Goal: Task Accomplishment & Management: Manage account settings

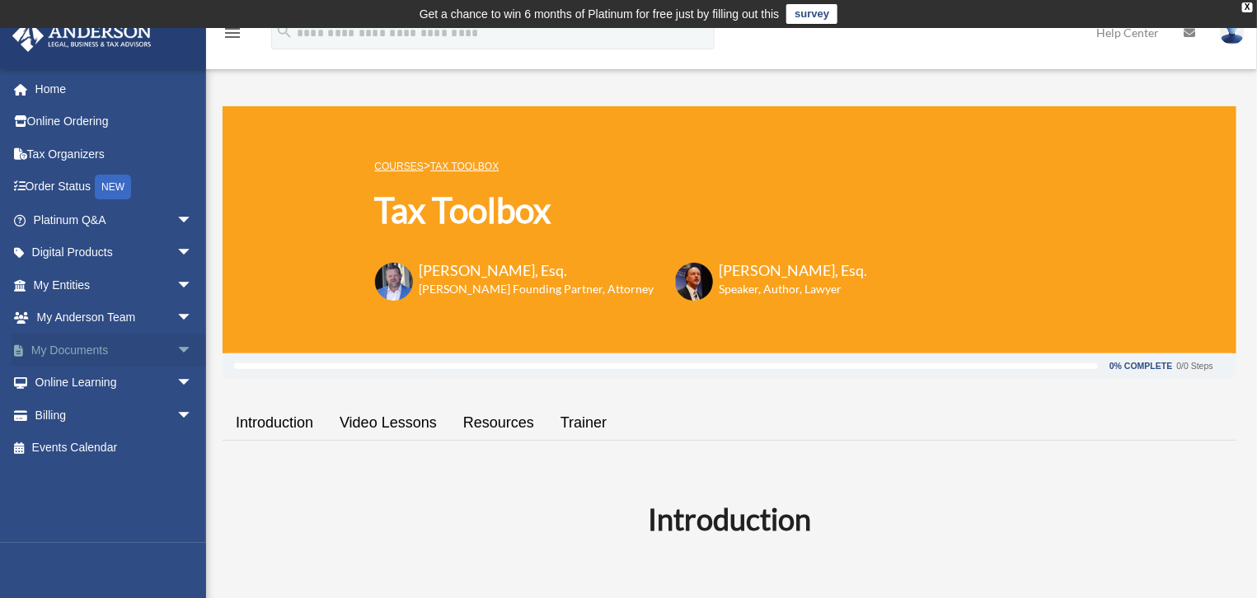
click at [176, 351] on span "arrow_drop_down" at bounding box center [192, 351] width 33 height 34
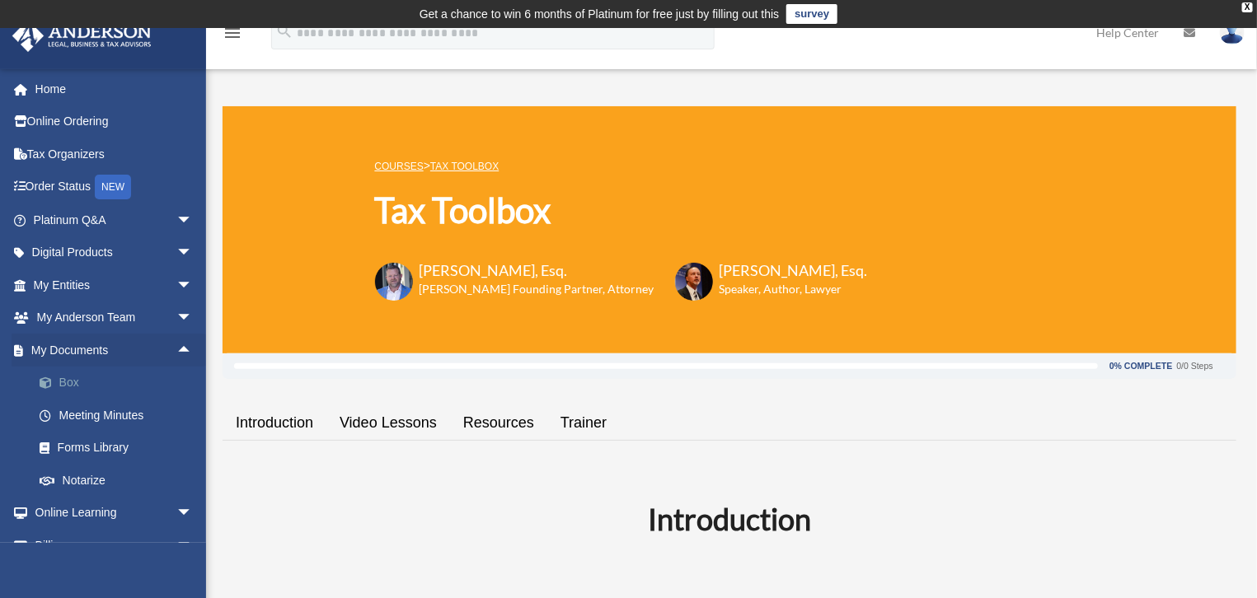
click at [64, 386] on link "Box" at bounding box center [120, 383] width 194 height 33
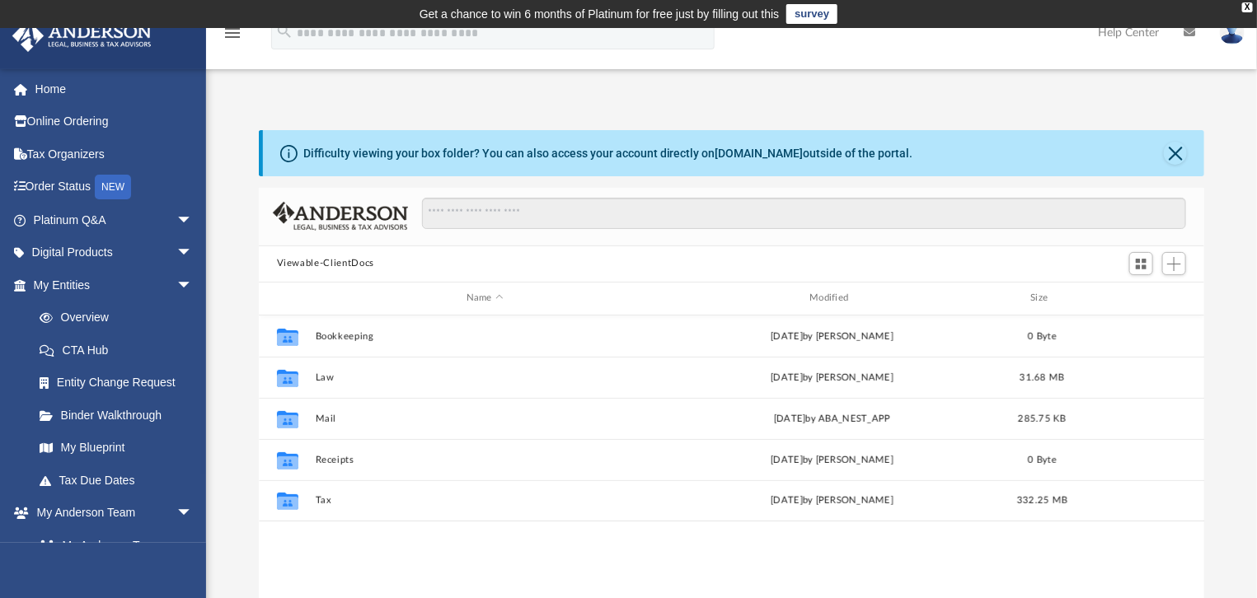
scroll to position [363, 935]
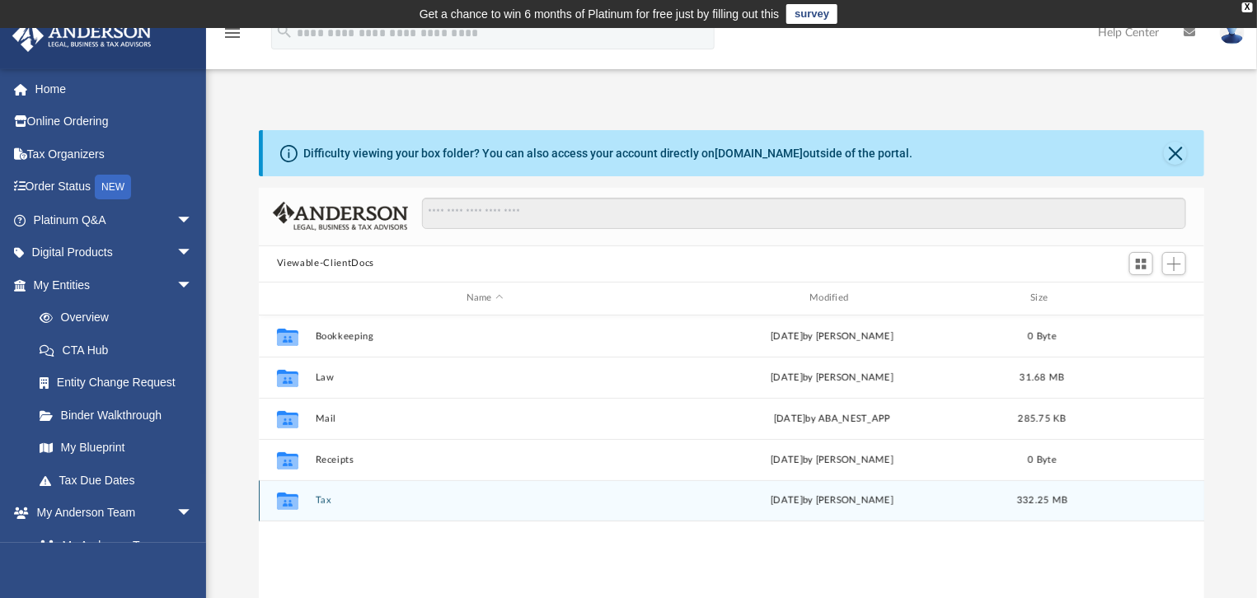
click at [322, 497] on button "Tax" at bounding box center [485, 500] width 340 height 11
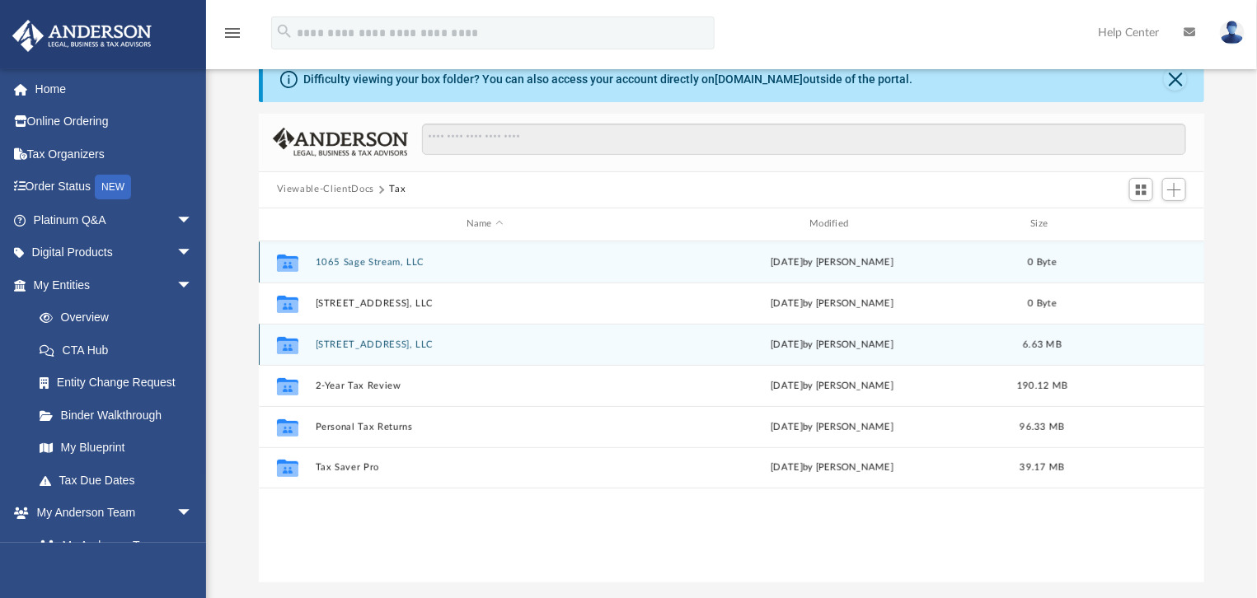
scroll to position [93, 0]
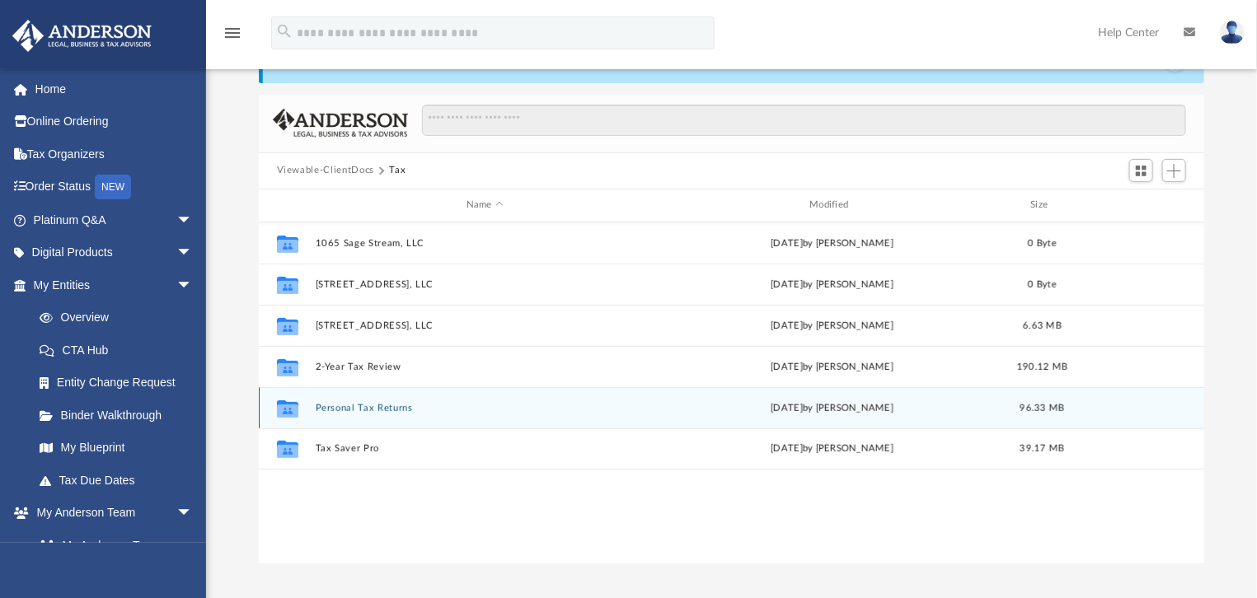
click at [368, 408] on button "Personal Tax Returns" at bounding box center [485, 407] width 340 height 11
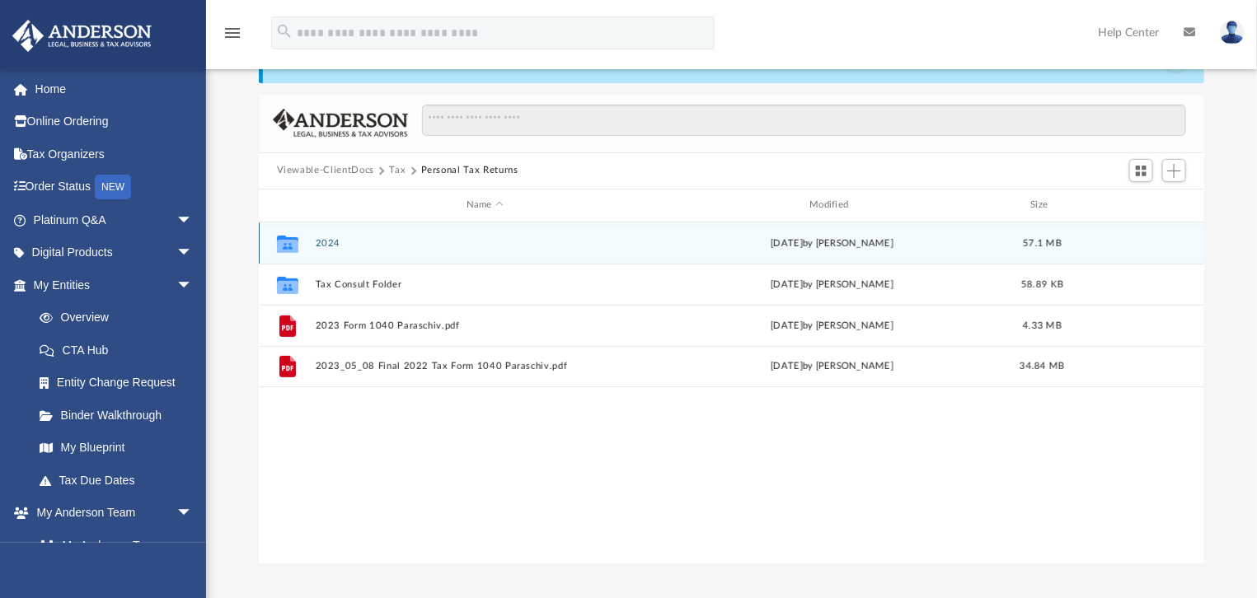
click at [326, 241] on button "2024" at bounding box center [485, 242] width 340 height 11
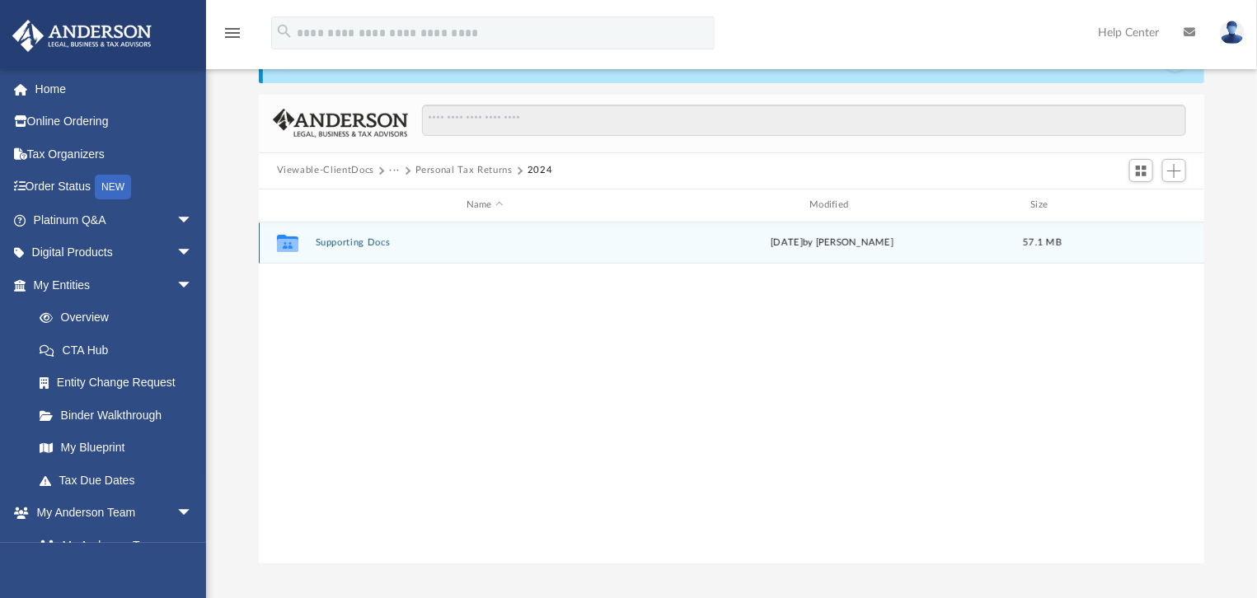
click at [363, 234] on div "Collaborated Folder Supporting Docs [DATE] by [PERSON_NAME] 57.1 MB" at bounding box center [732, 243] width 946 height 41
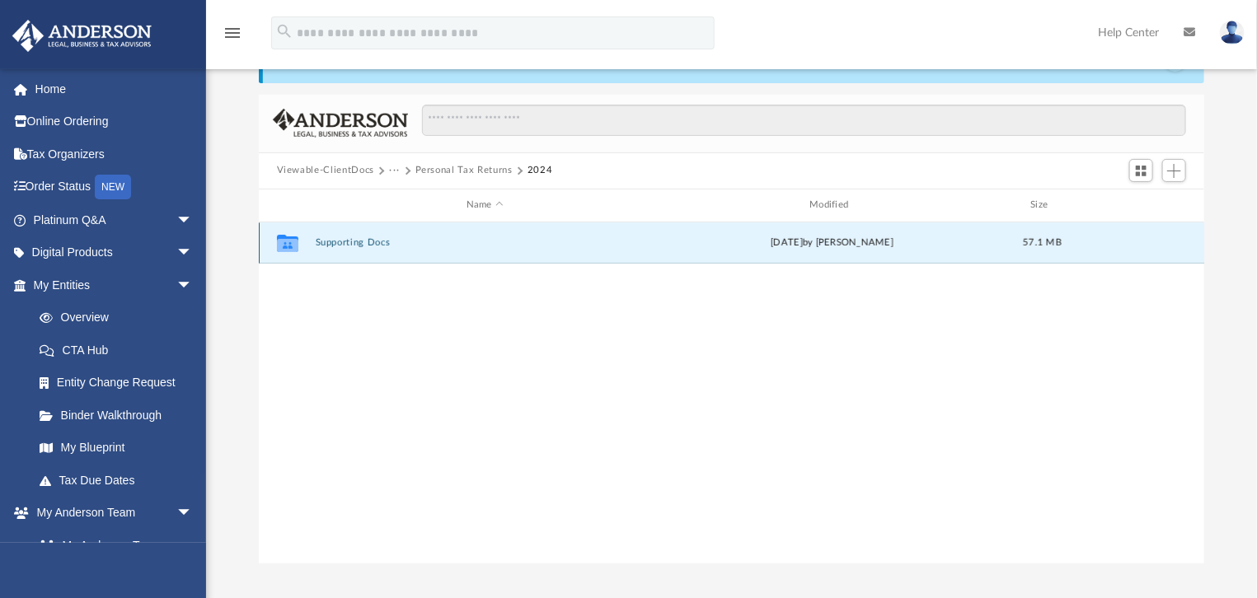
click at [346, 241] on button "Supporting Docs" at bounding box center [485, 242] width 340 height 11
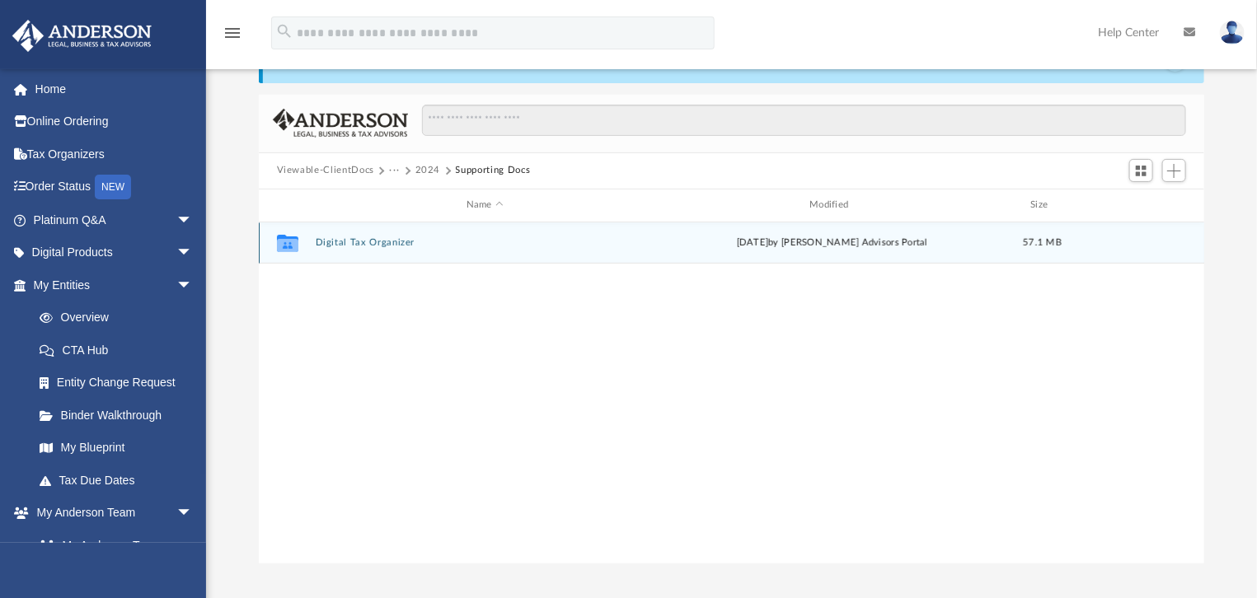
click at [361, 238] on button "Digital Tax Organizer" at bounding box center [485, 242] width 340 height 11
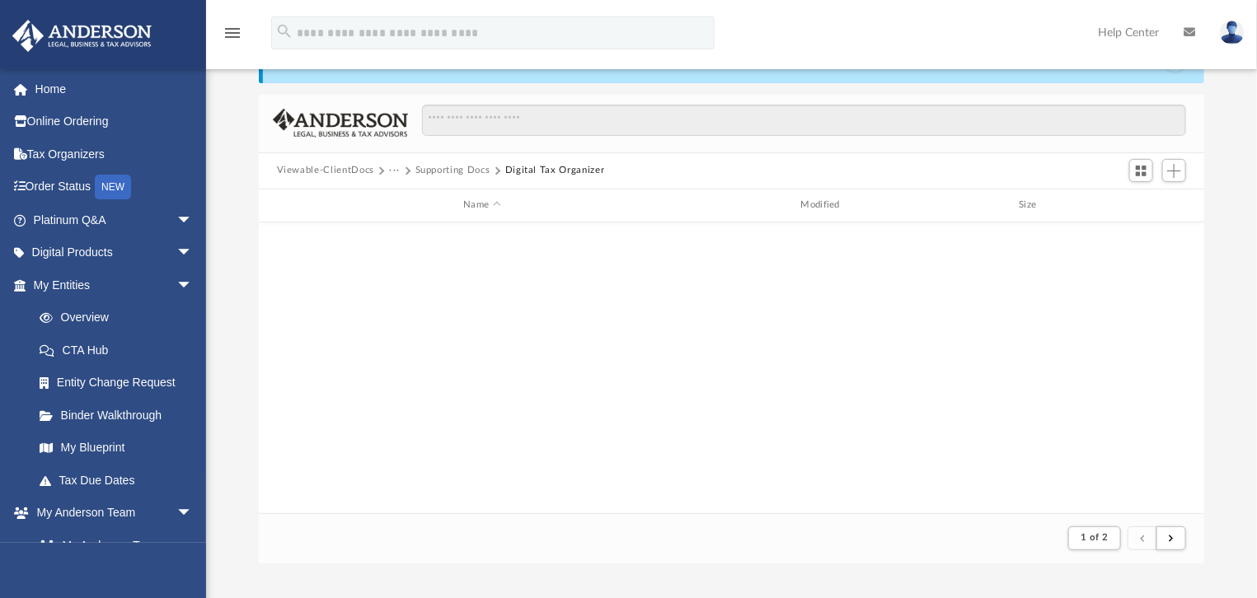
scroll to position [0, 0]
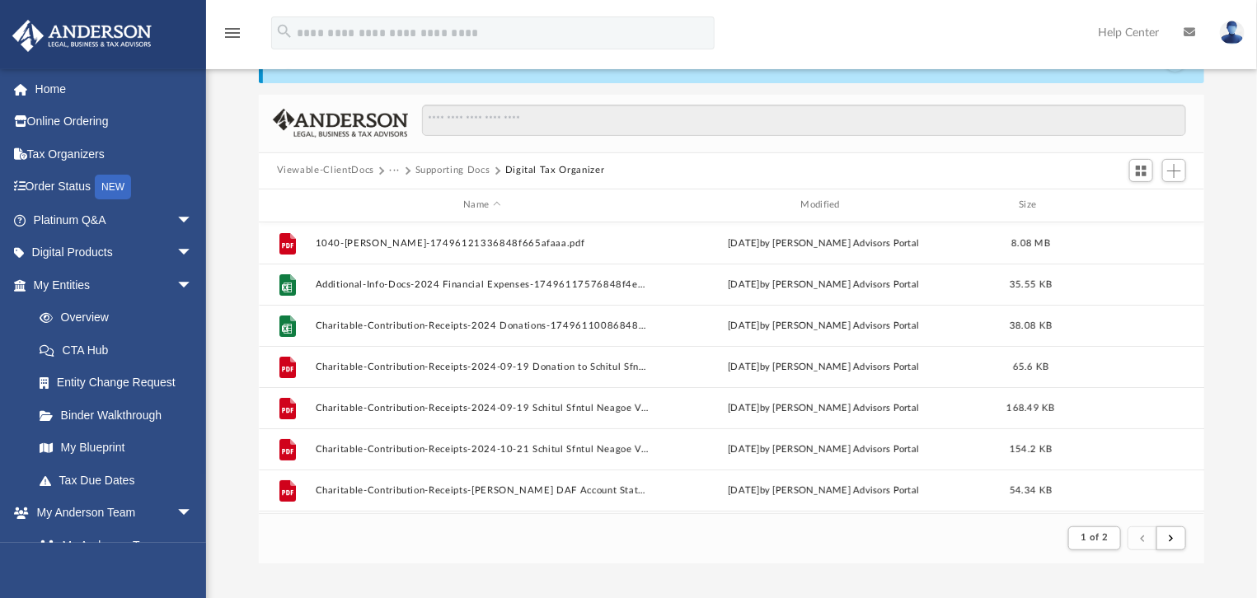
click at [452, 169] on button "Supporting Docs" at bounding box center [452, 170] width 75 height 15
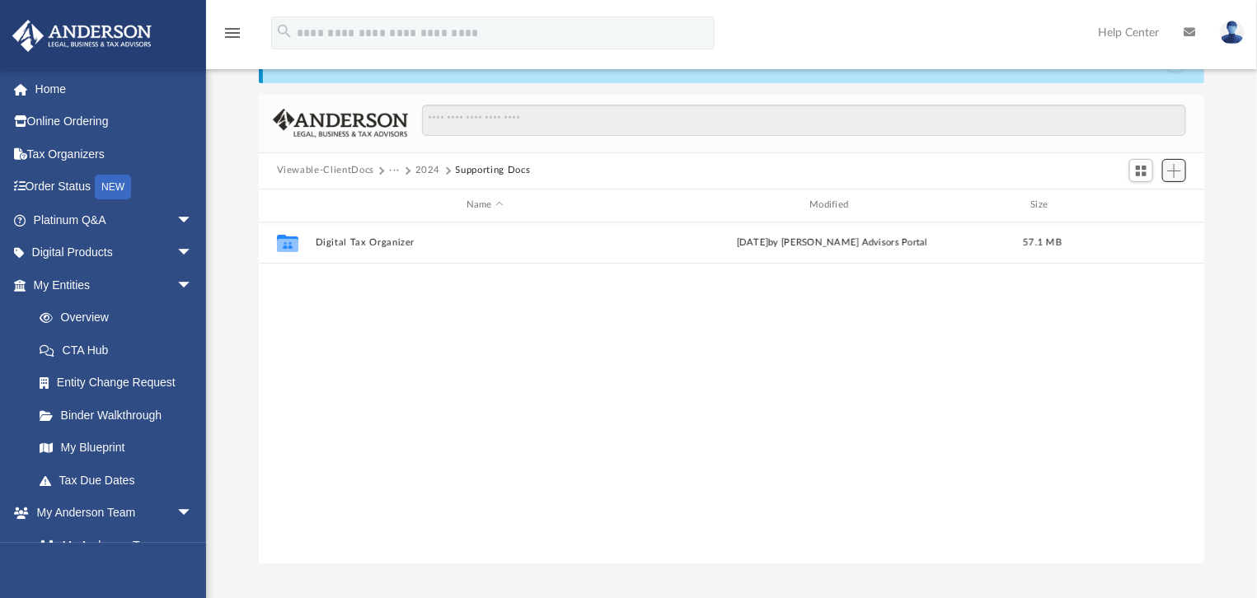
click at [1177, 170] on span "Add" at bounding box center [1174, 171] width 14 height 14
click at [1160, 227] on li "New Folder" at bounding box center [1151, 228] width 53 height 17
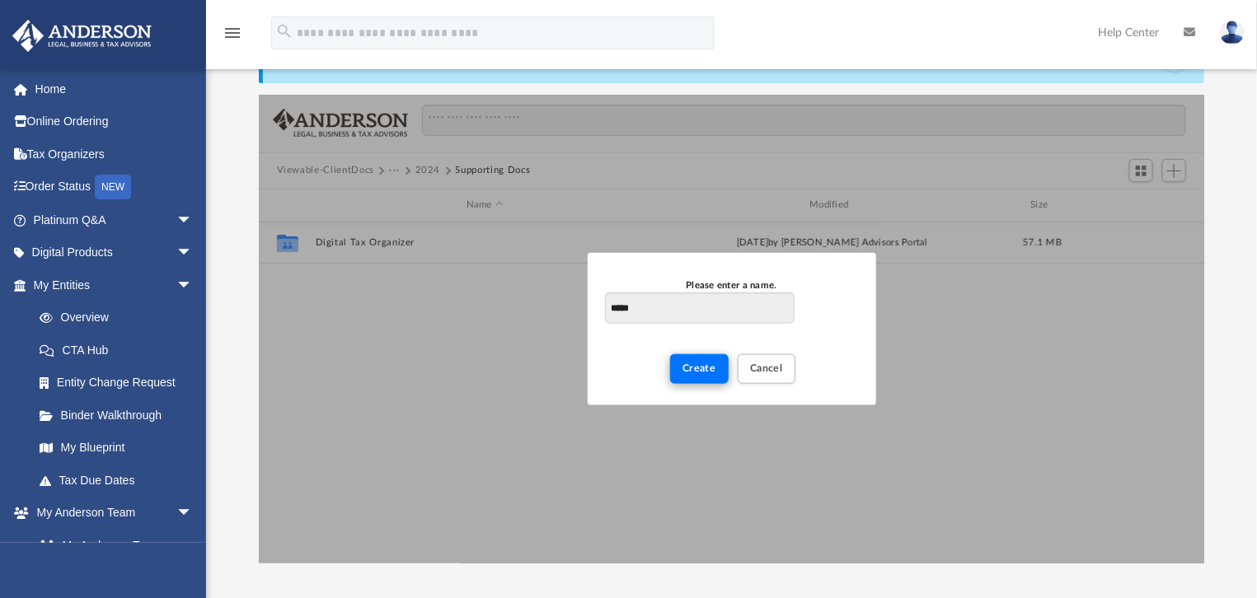
type input "*****"
click at [690, 367] on span "Create" at bounding box center [699, 368] width 34 height 10
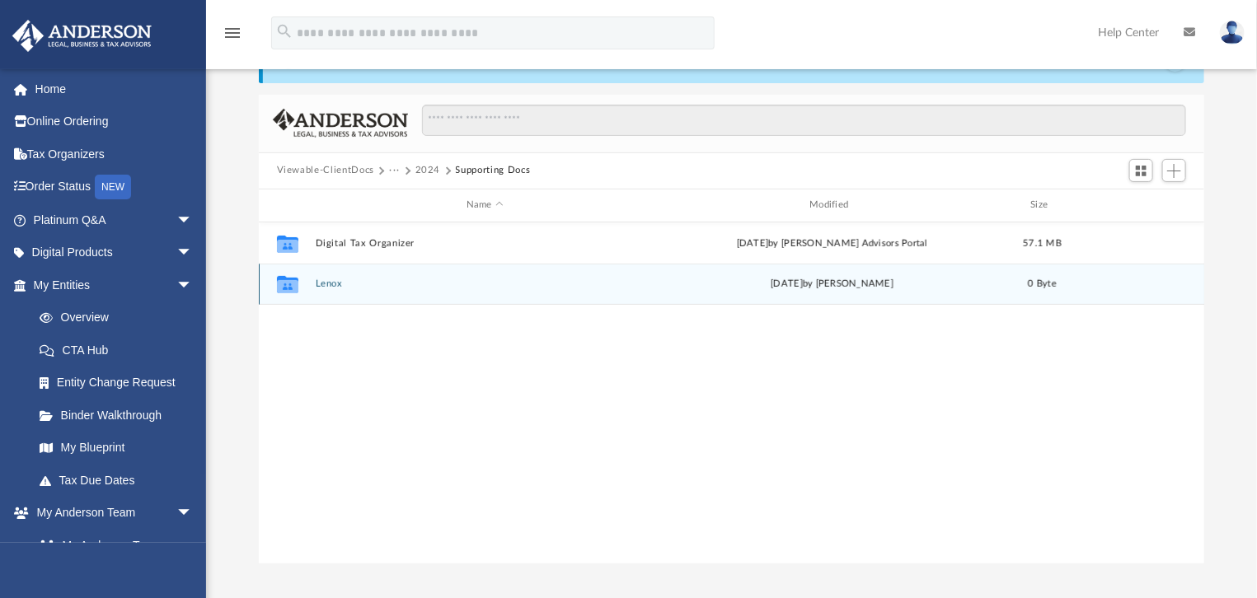
click at [327, 282] on button "Lenox" at bounding box center [485, 284] width 340 height 11
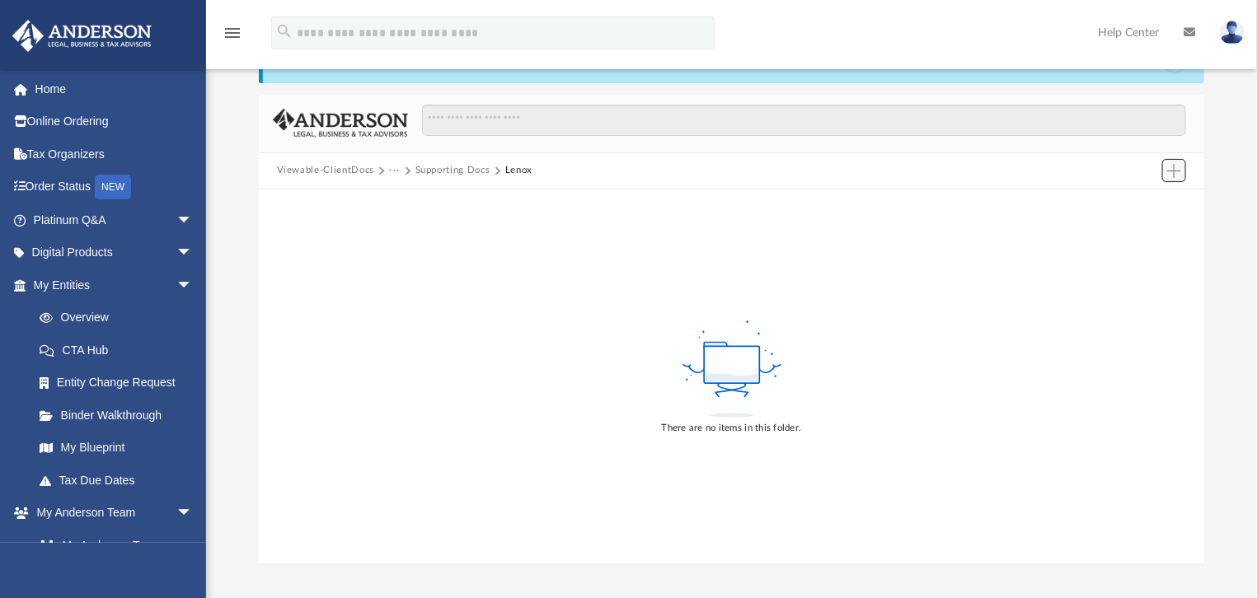
click at [1177, 168] on span "Add" at bounding box center [1174, 171] width 14 height 14
click at [1146, 204] on li "Upload" at bounding box center [1151, 202] width 53 height 17
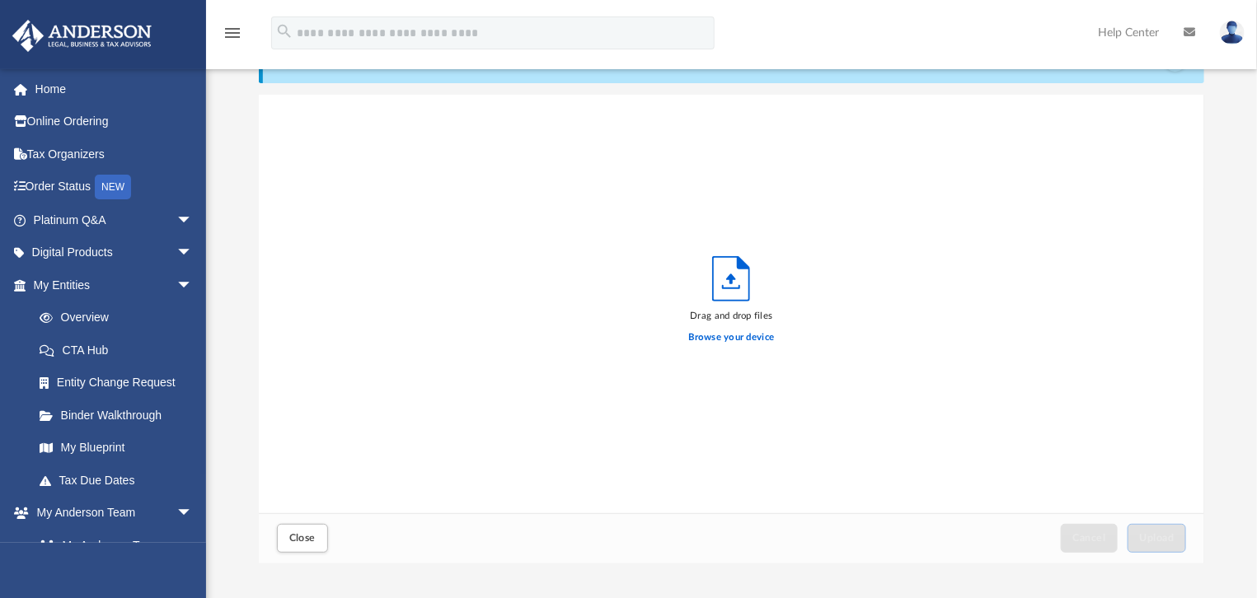
scroll to position [407, 935]
click at [734, 339] on label "Browse your device" at bounding box center [732, 337] width 86 height 15
click at [0, 0] on input "Browse your device" at bounding box center [0, 0] width 0 height 0
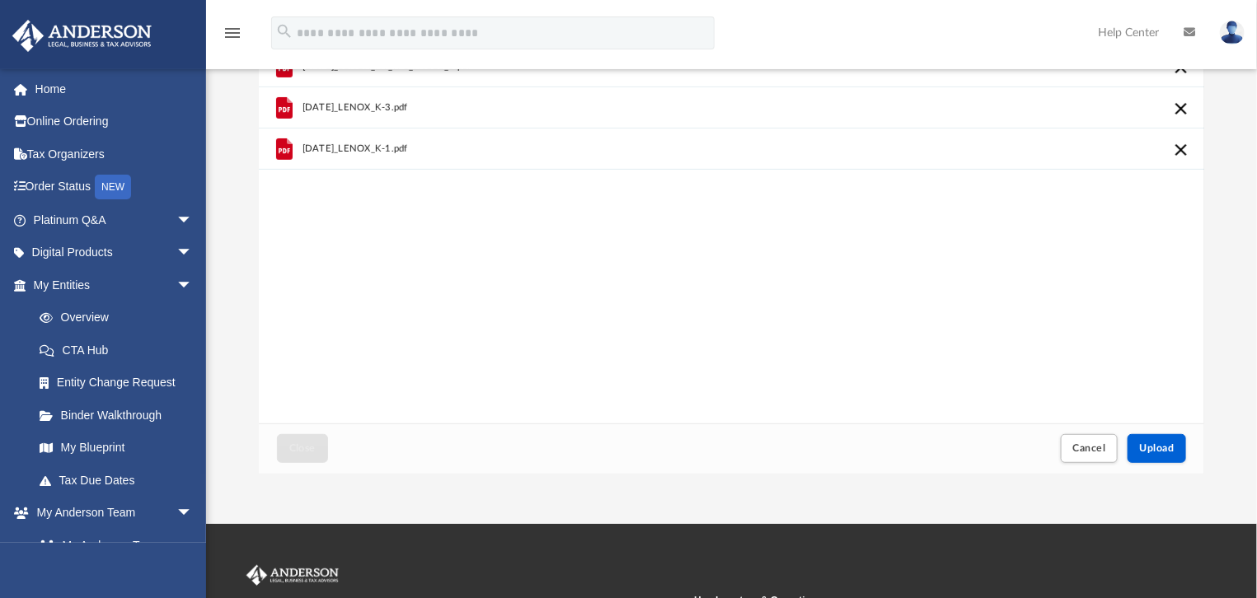
scroll to position [185, 0]
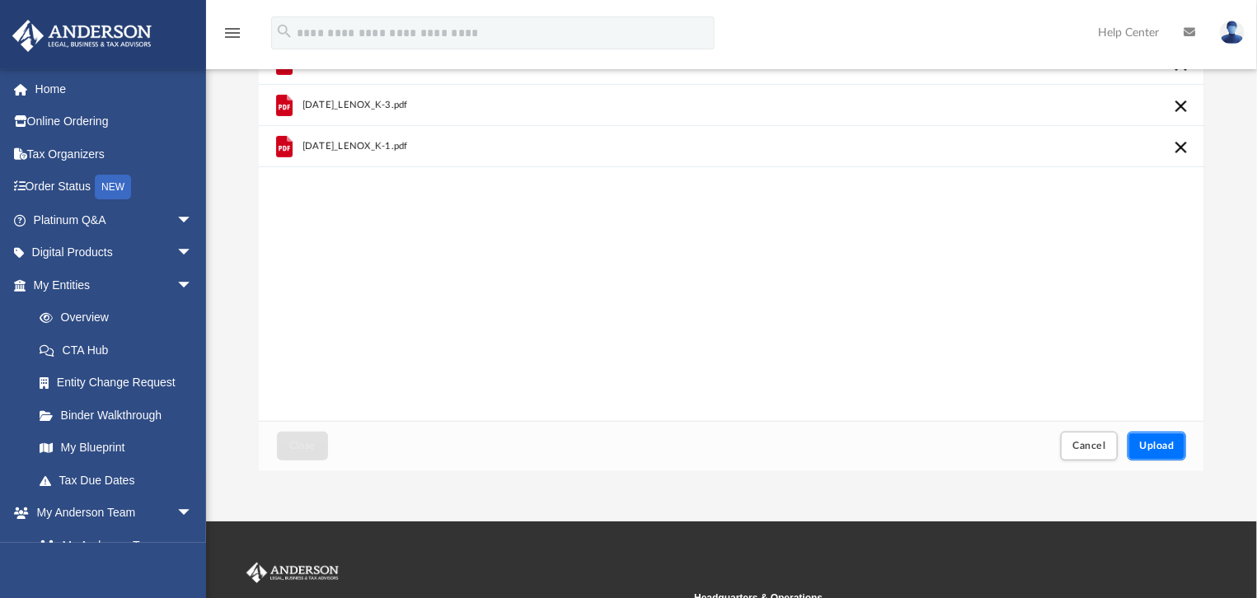
click at [1160, 447] on span "Upload" at bounding box center [1157, 446] width 35 height 10
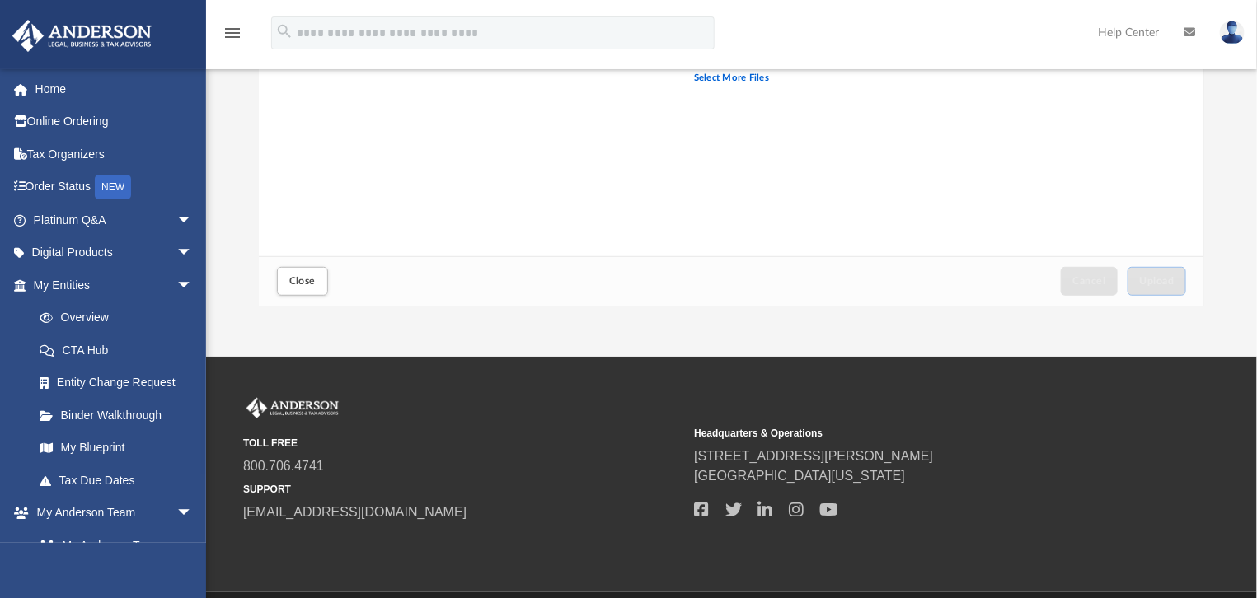
scroll to position [374, 0]
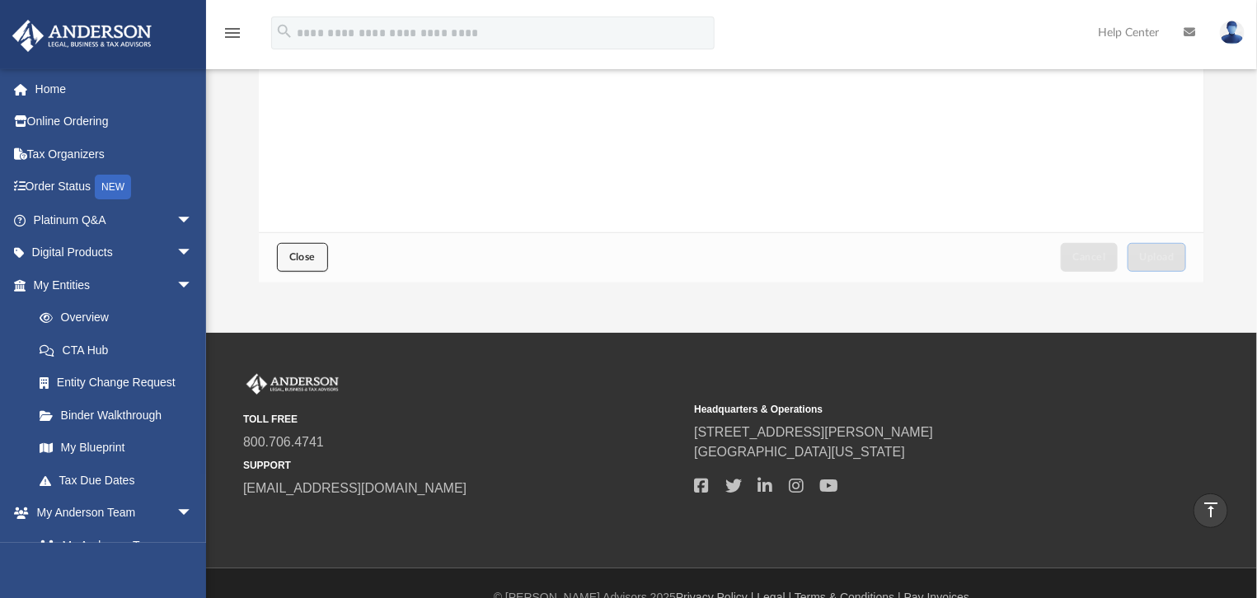
click at [305, 257] on span "Close" at bounding box center [302, 257] width 26 height 10
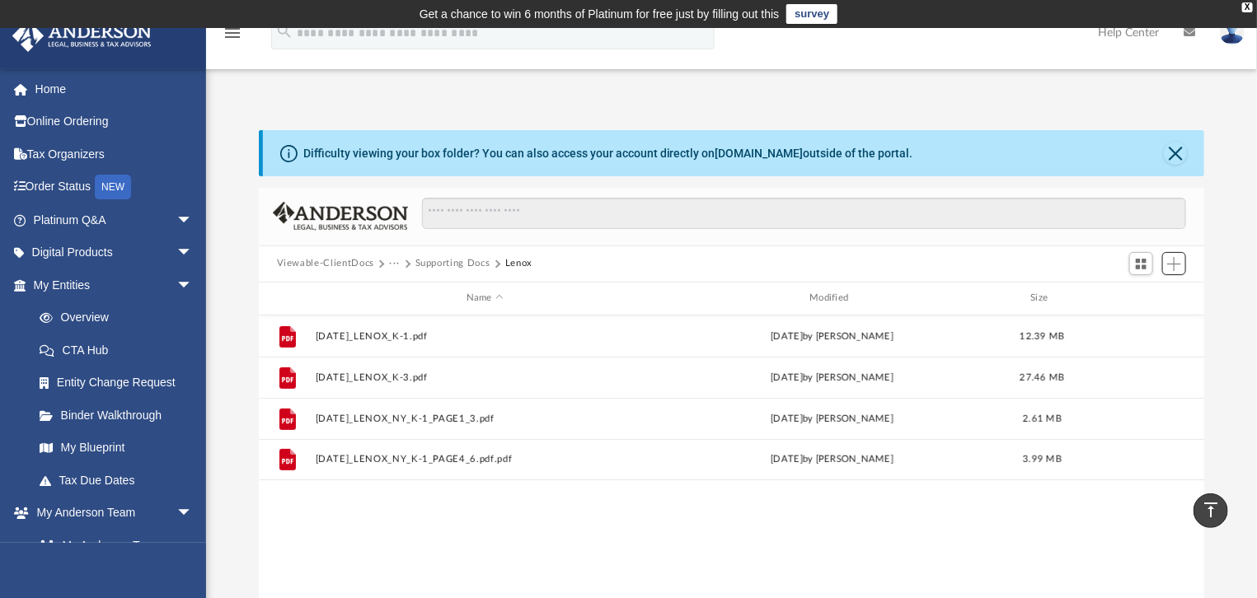
scroll to position [363, 935]
click at [391, 261] on button "···" at bounding box center [394, 263] width 11 height 15
drag, startPoint x: 274, startPoint y: 261, endPoint x: 372, endPoint y: 261, distance: 97.2
click at [372, 261] on div "Viewable-ClientDocs ··· Supporting Docs Lenox" at bounding box center [732, 264] width 946 height 36
copy button "Viewable-ClientDocs"
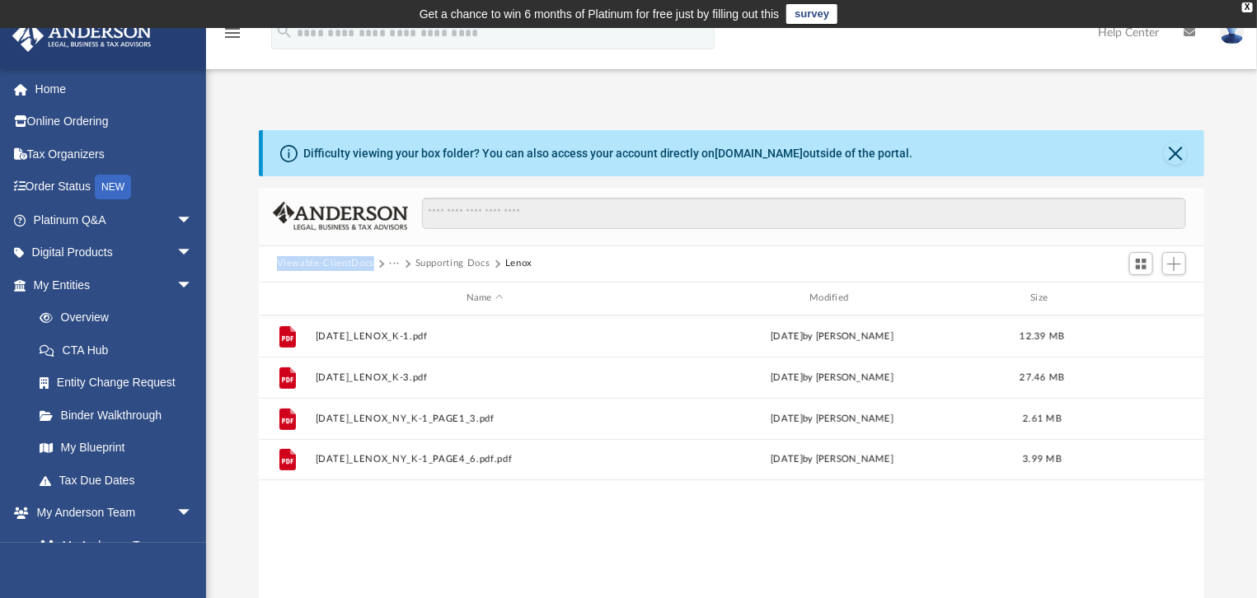
click at [393, 267] on button "···" at bounding box center [394, 263] width 11 height 15
click at [332, 265] on button "Viewable-ClientDocs" at bounding box center [325, 263] width 97 height 15
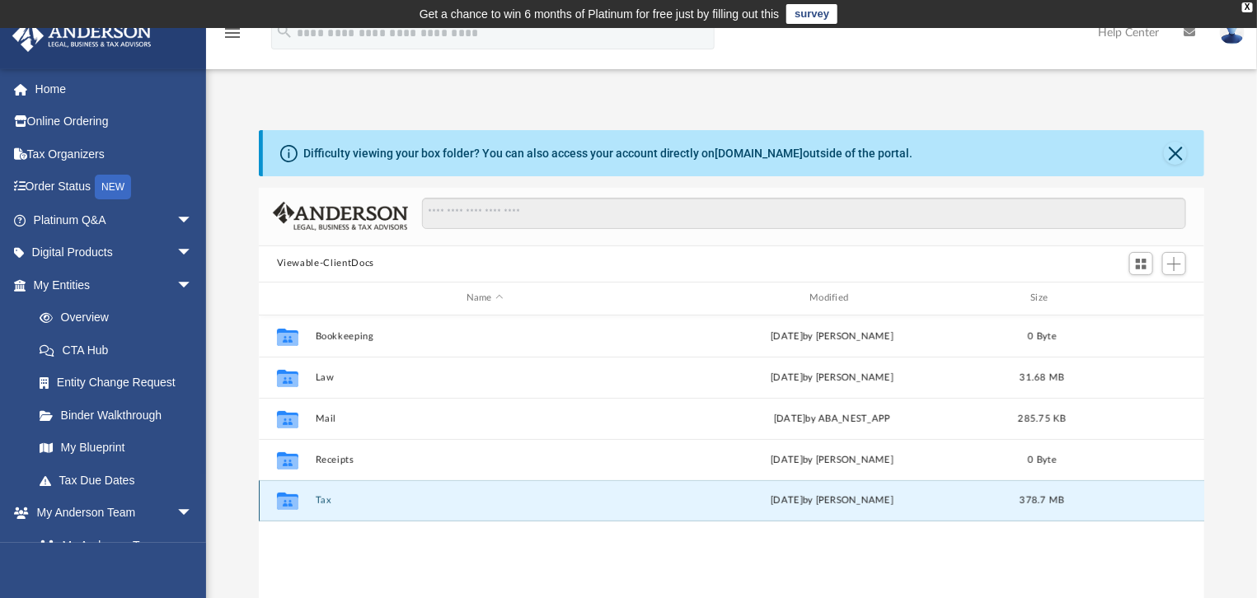
click at [325, 497] on button "Tax" at bounding box center [485, 500] width 340 height 11
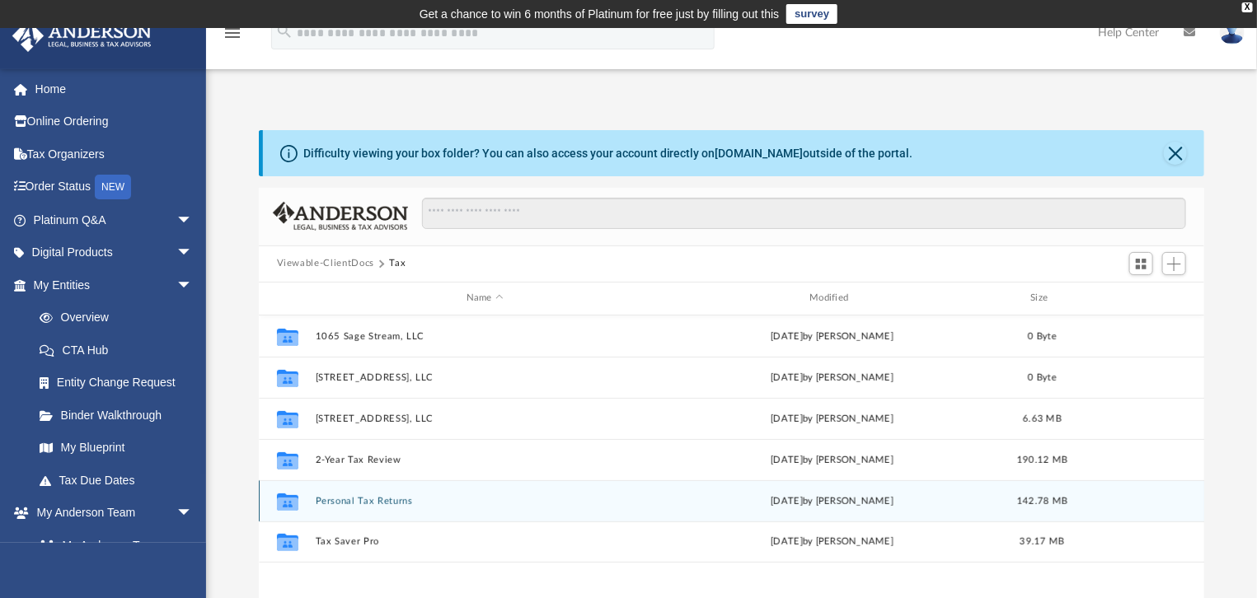
click at [354, 504] on button "Personal Tax Returns" at bounding box center [485, 500] width 340 height 11
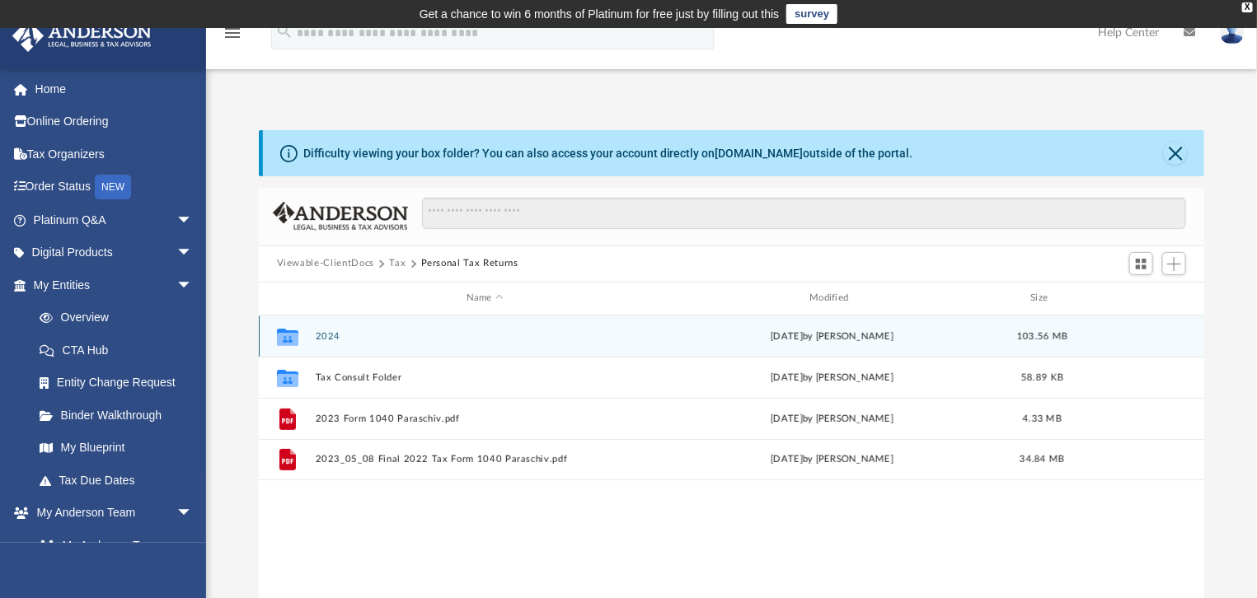
click at [329, 339] on button "2024" at bounding box center [485, 335] width 340 height 11
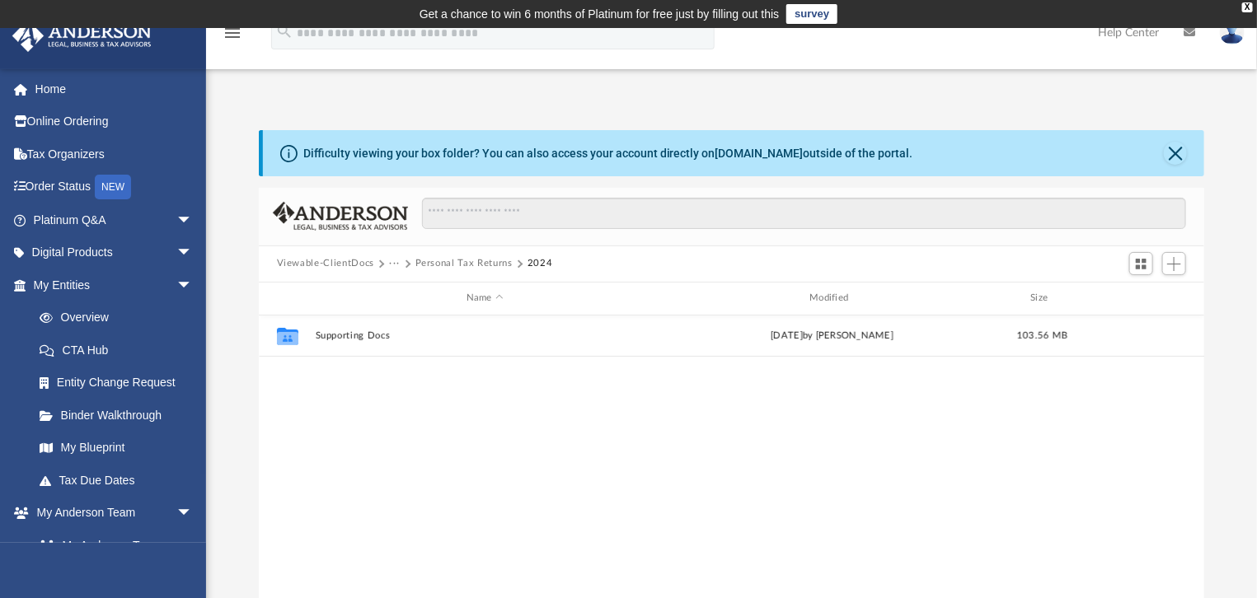
click at [476, 260] on button "Personal Tax Returns" at bounding box center [463, 263] width 97 height 15
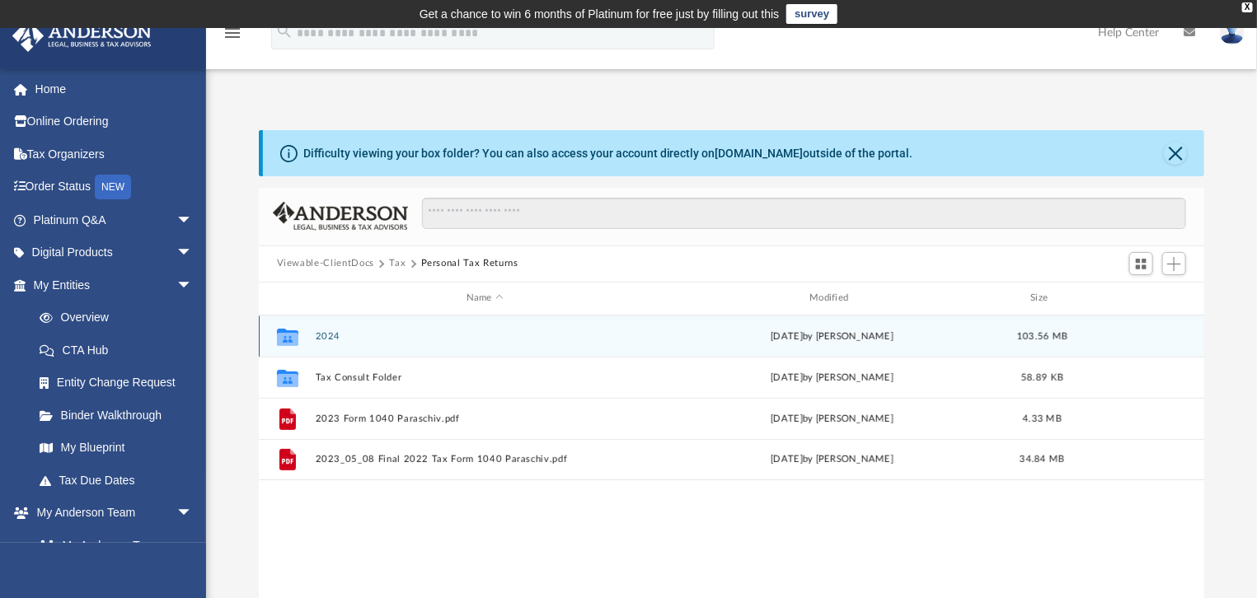
click at [329, 336] on button "2024" at bounding box center [485, 335] width 340 height 11
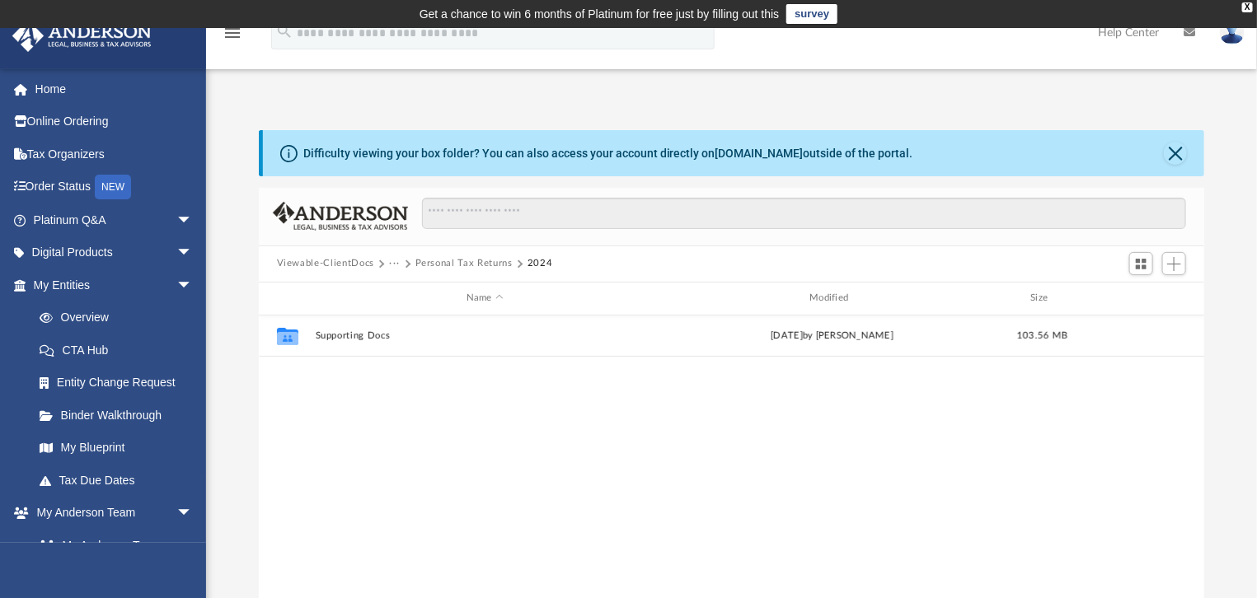
click at [479, 261] on button "Personal Tax Returns" at bounding box center [463, 263] width 97 height 15
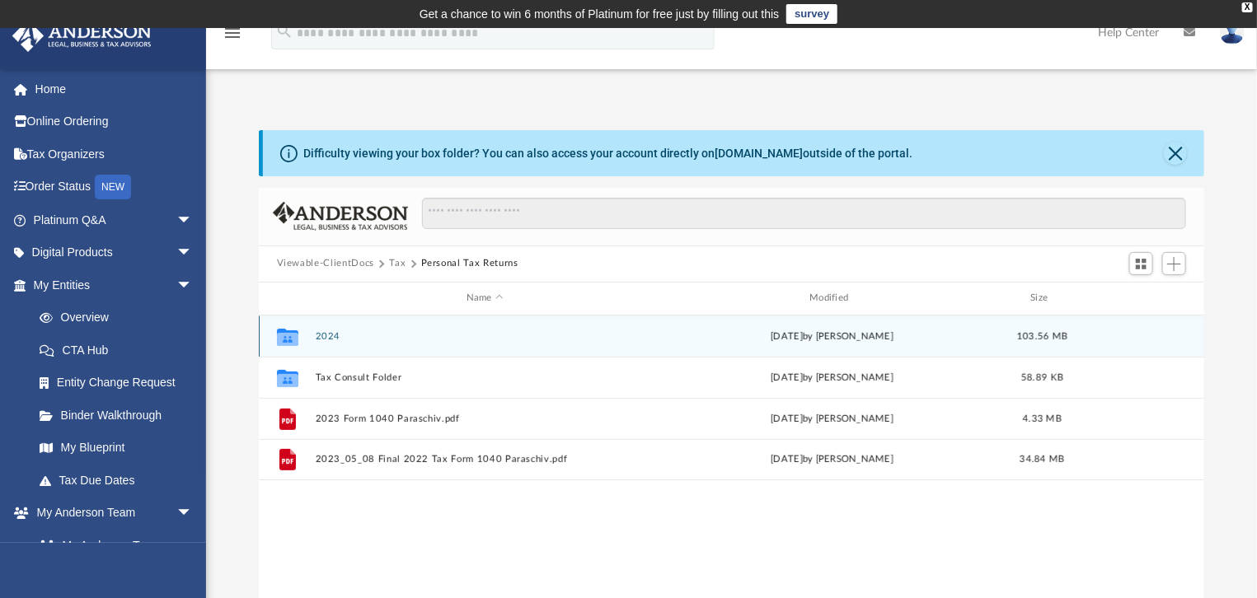
click at [321, 340] on button "2024" at bounding box center [485, 335] width 340 height 11
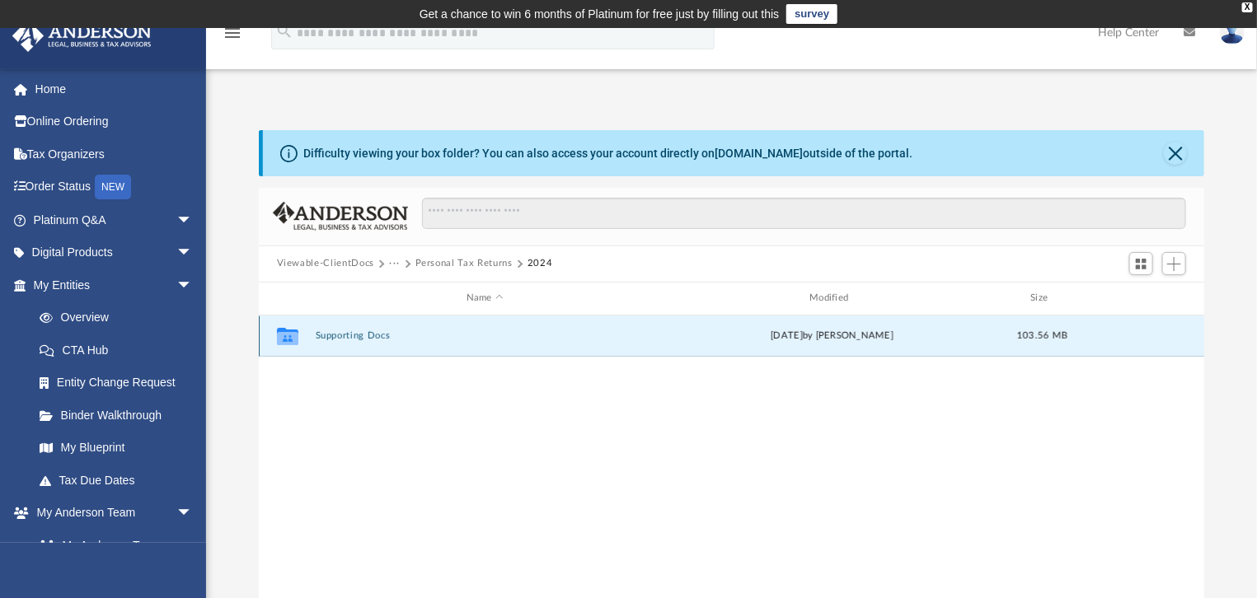
click at [336, 330] on button "Supporting Docs" at bounding box center [485, 335] width 340 height 11
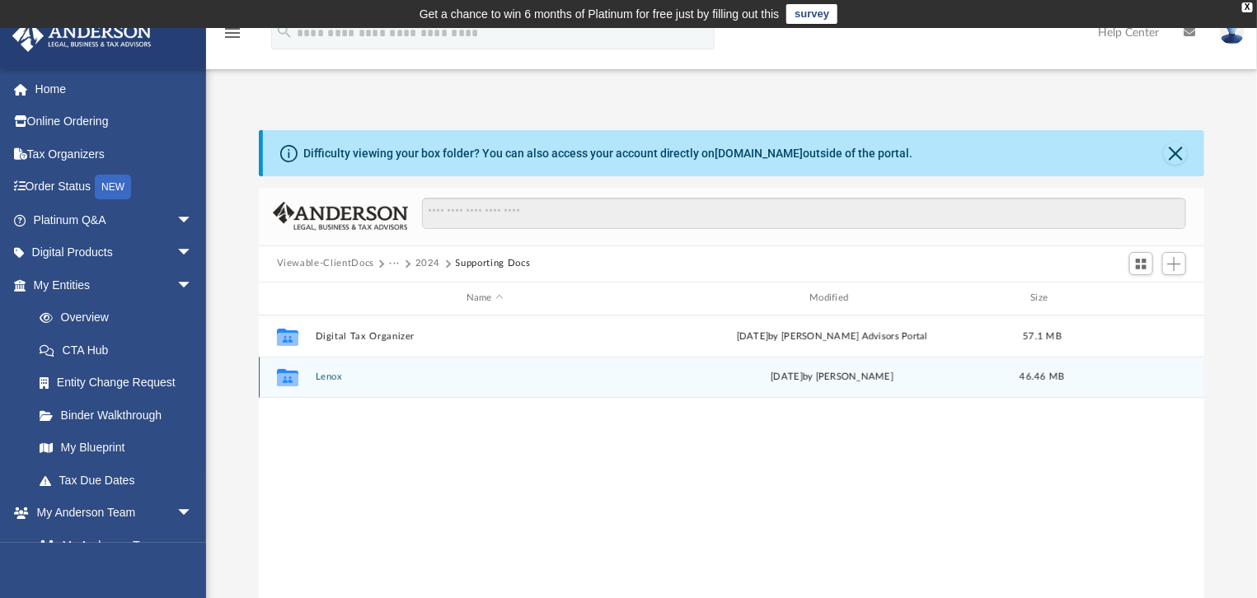
click at [336, 372] on button "Lenox" at bounding box center [485, 377] width 340 height 11
